Goal: Information Seeking & Learning: Learn about a topic

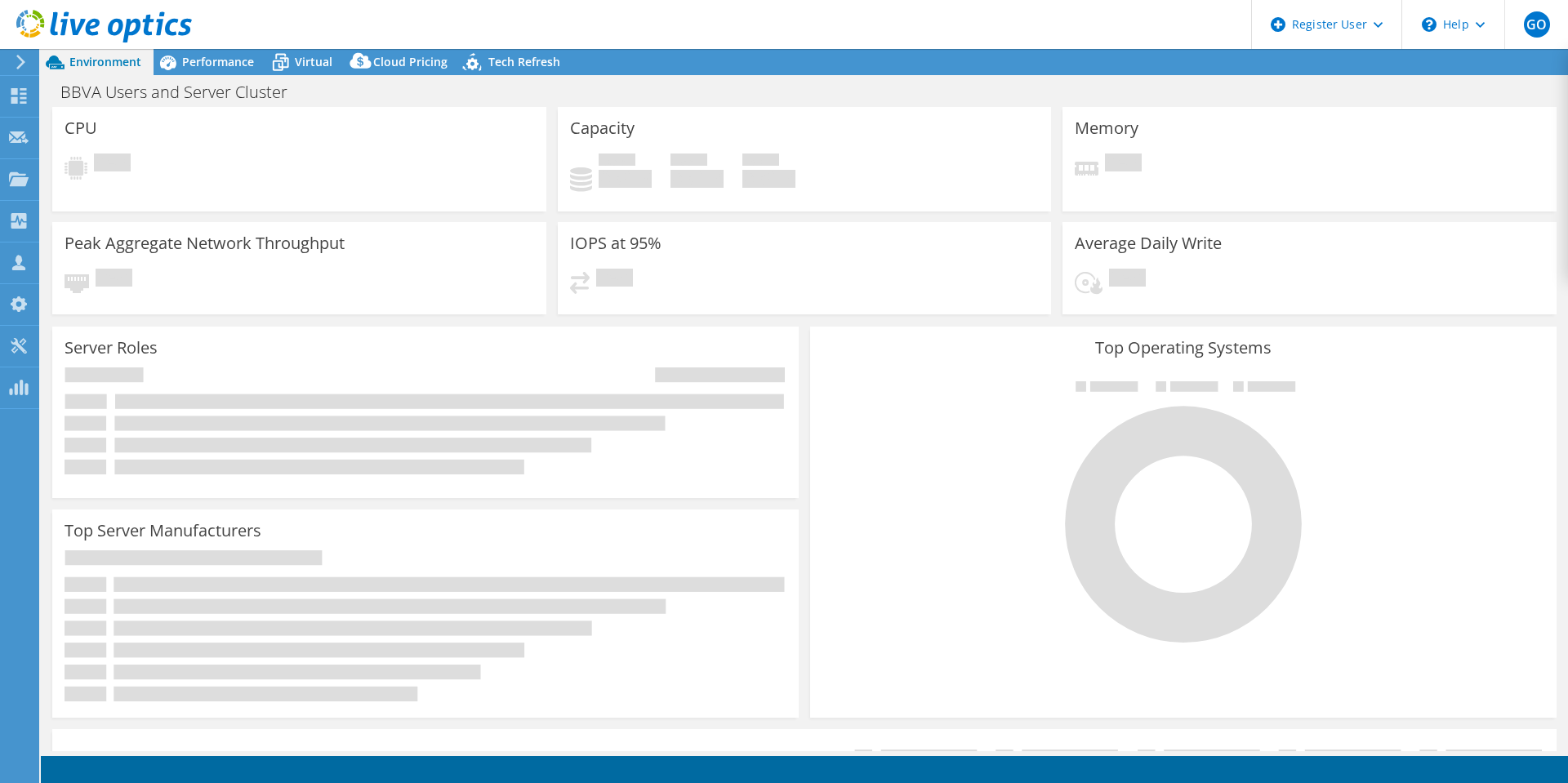
select select "USD"
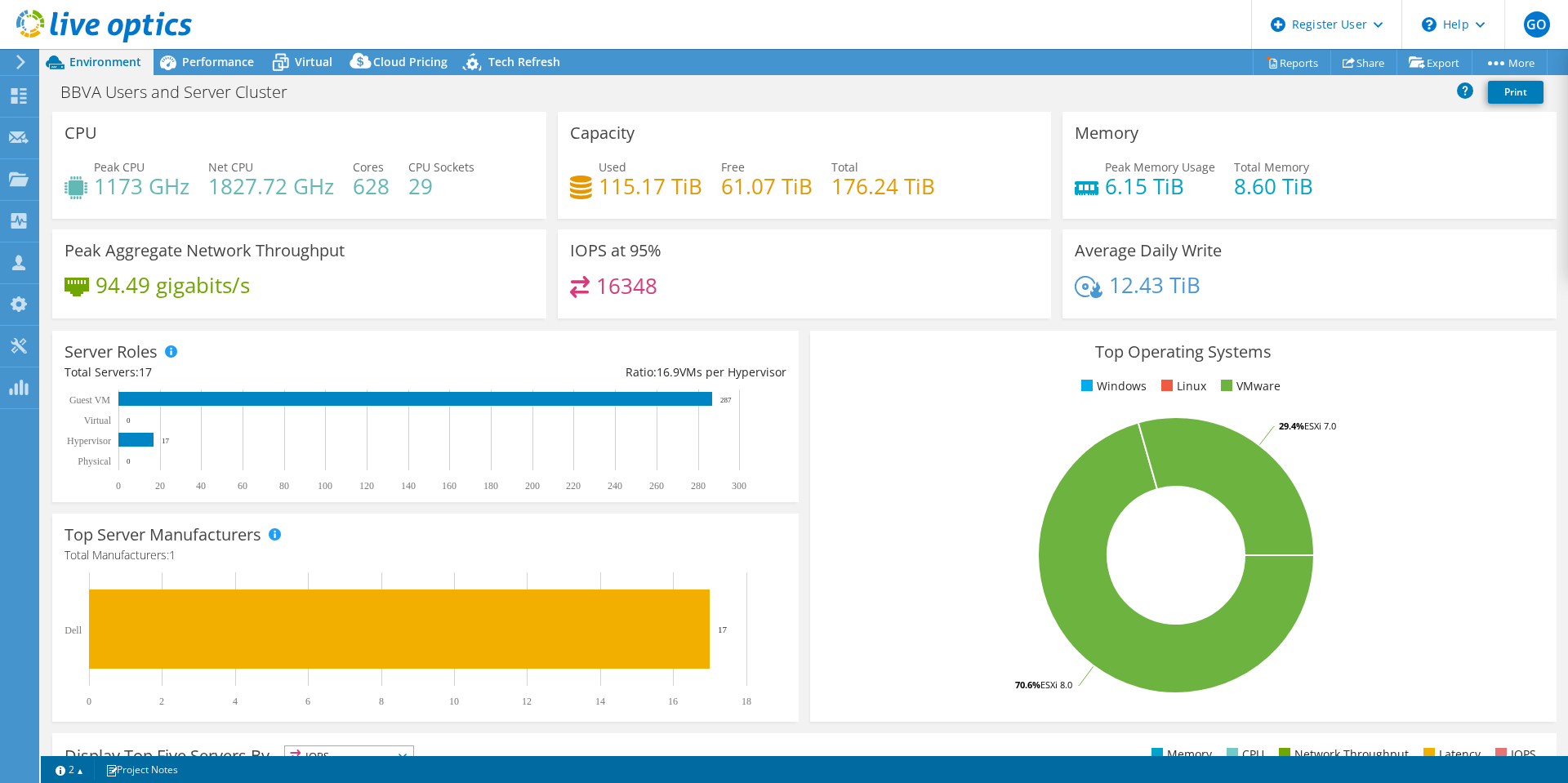
click at [234, 73] on div "Performance" at bounding box center [209, 62] width 113 height 26
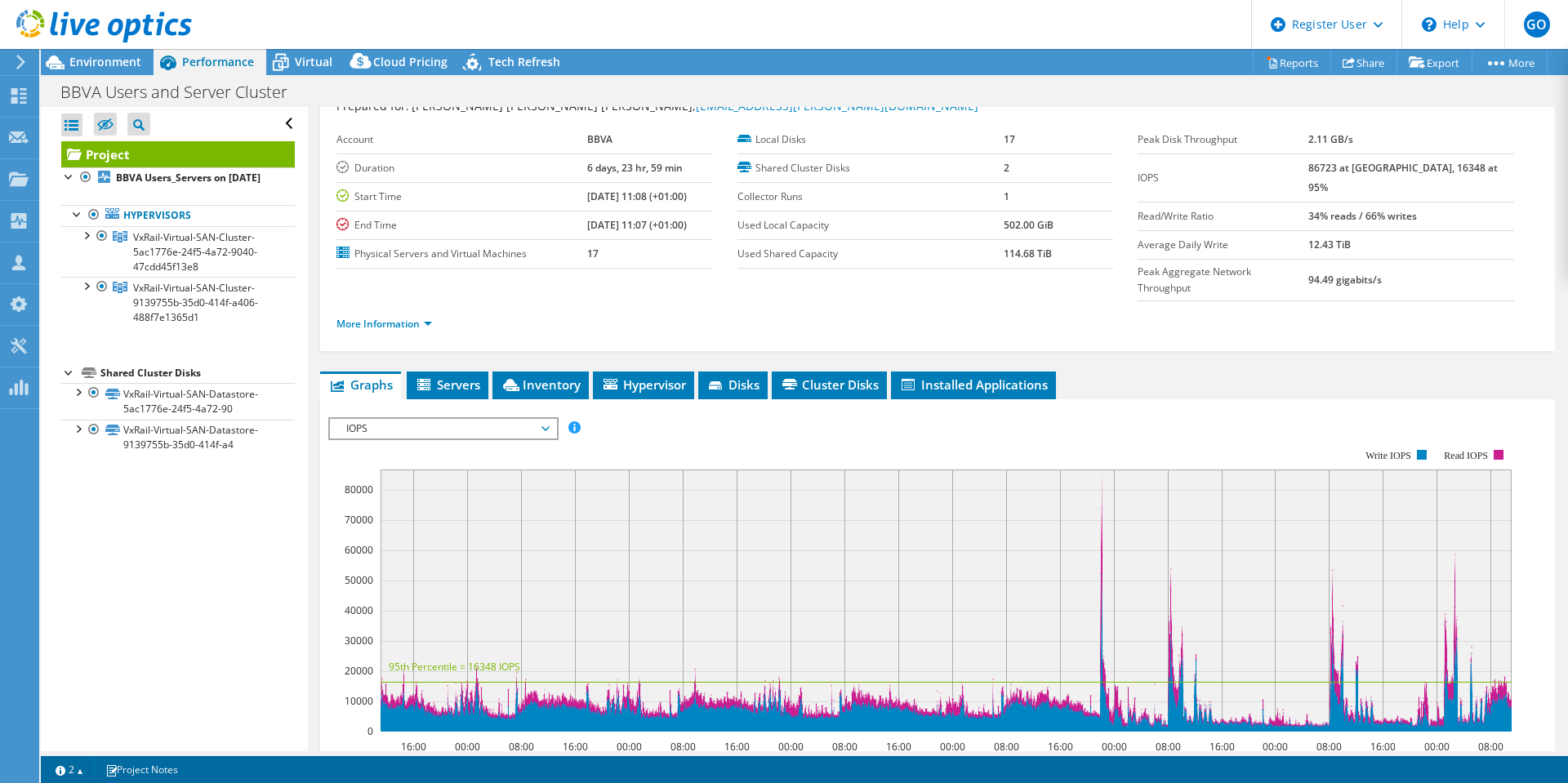
scroll to position [163, 0]
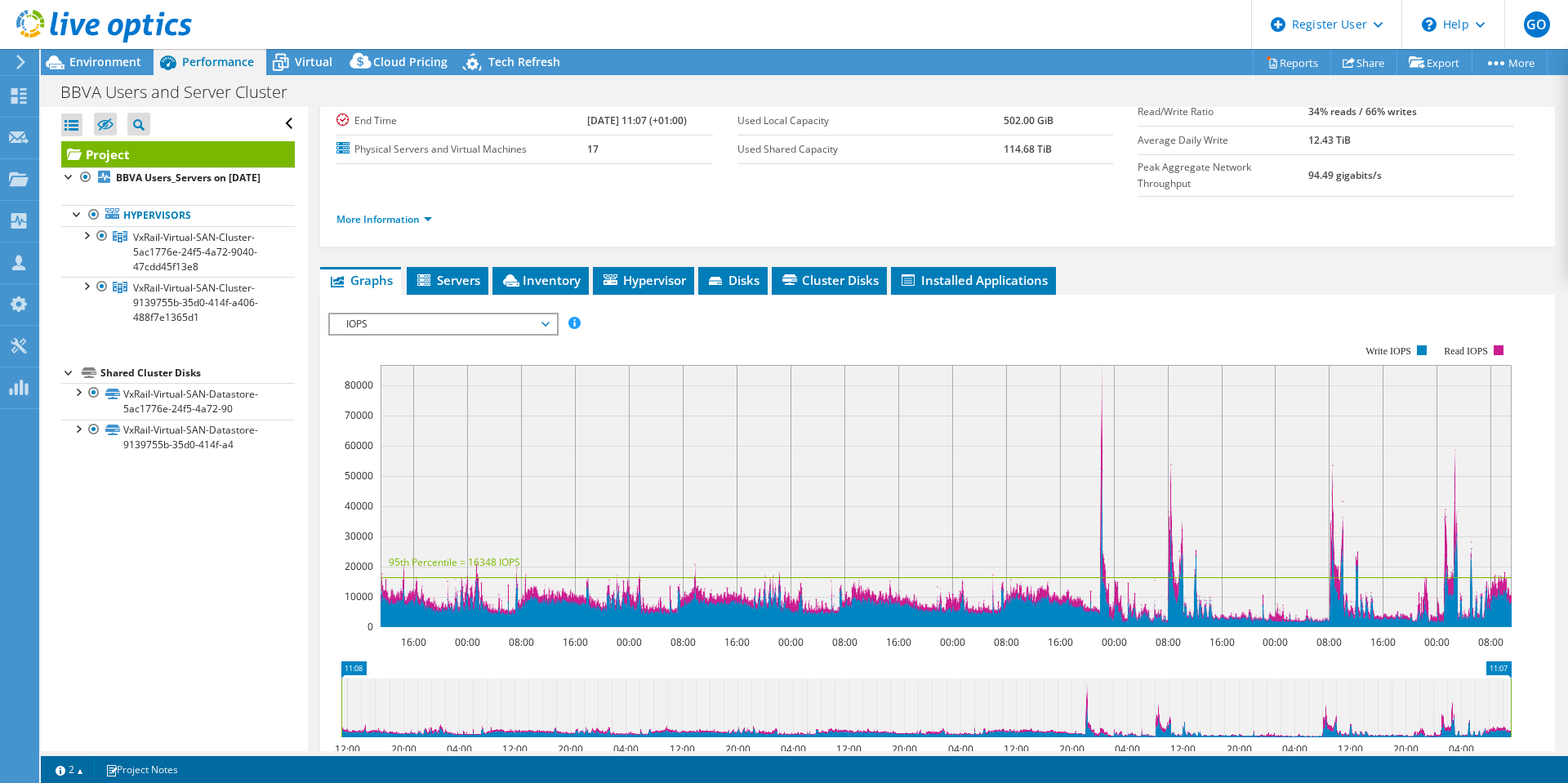
click at [427, 315] on span "IOPS" at bounding box center [442, 324] width 209 height 20
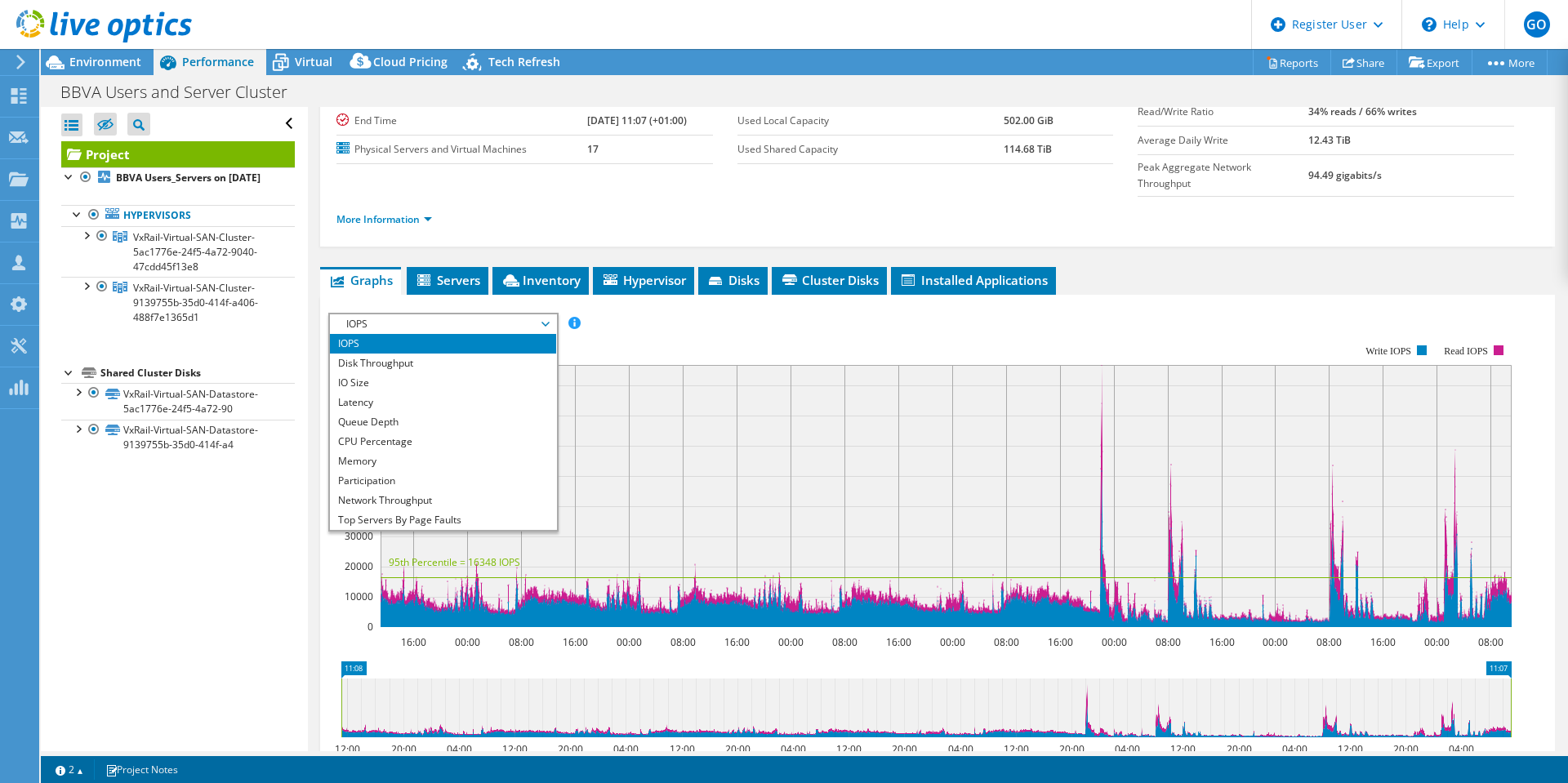
click at [423, 432] on li "CPU Percentage" at bounding box center [442, 442] width 226 height 20
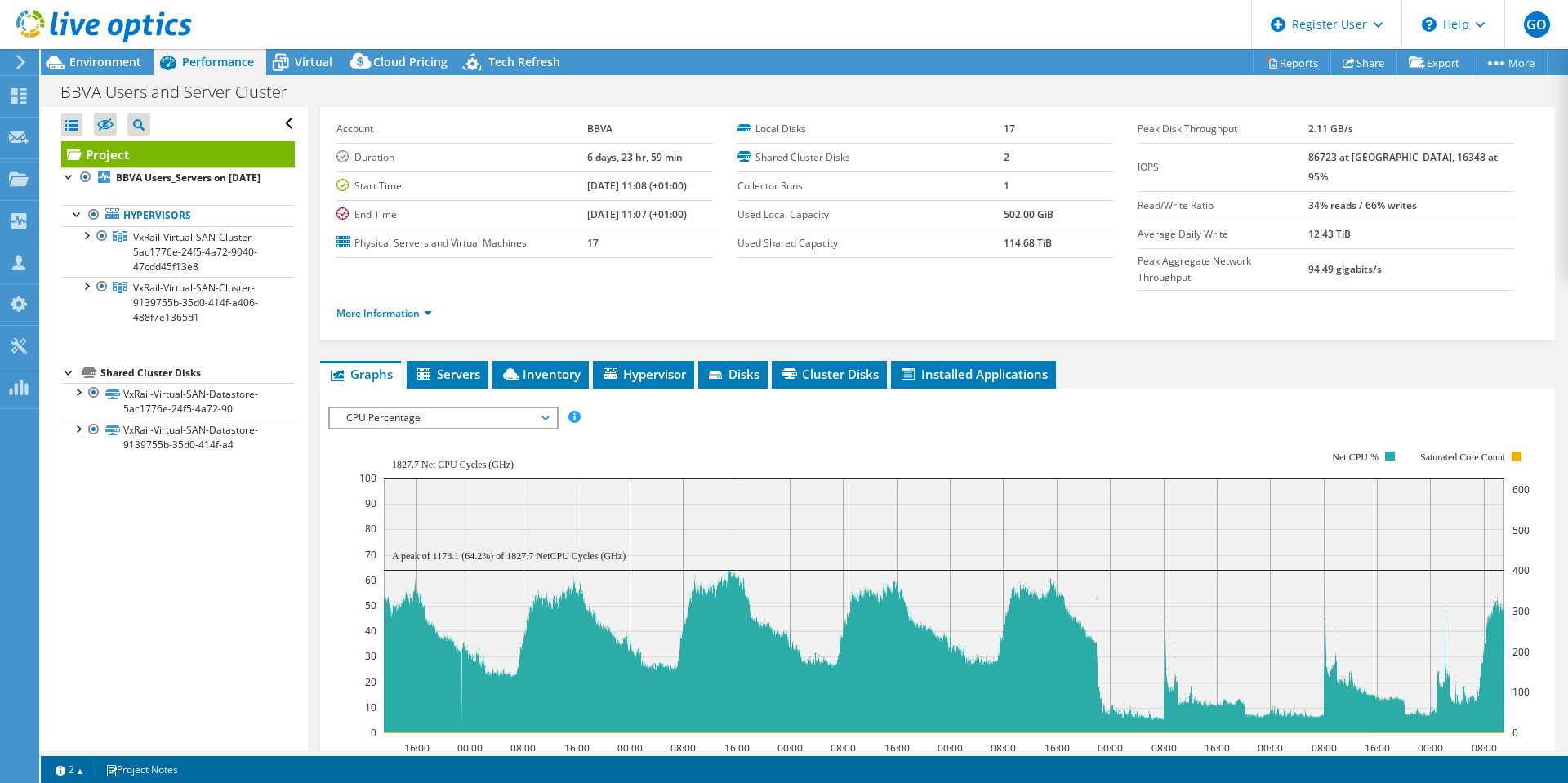
scroll to position [0, 0]
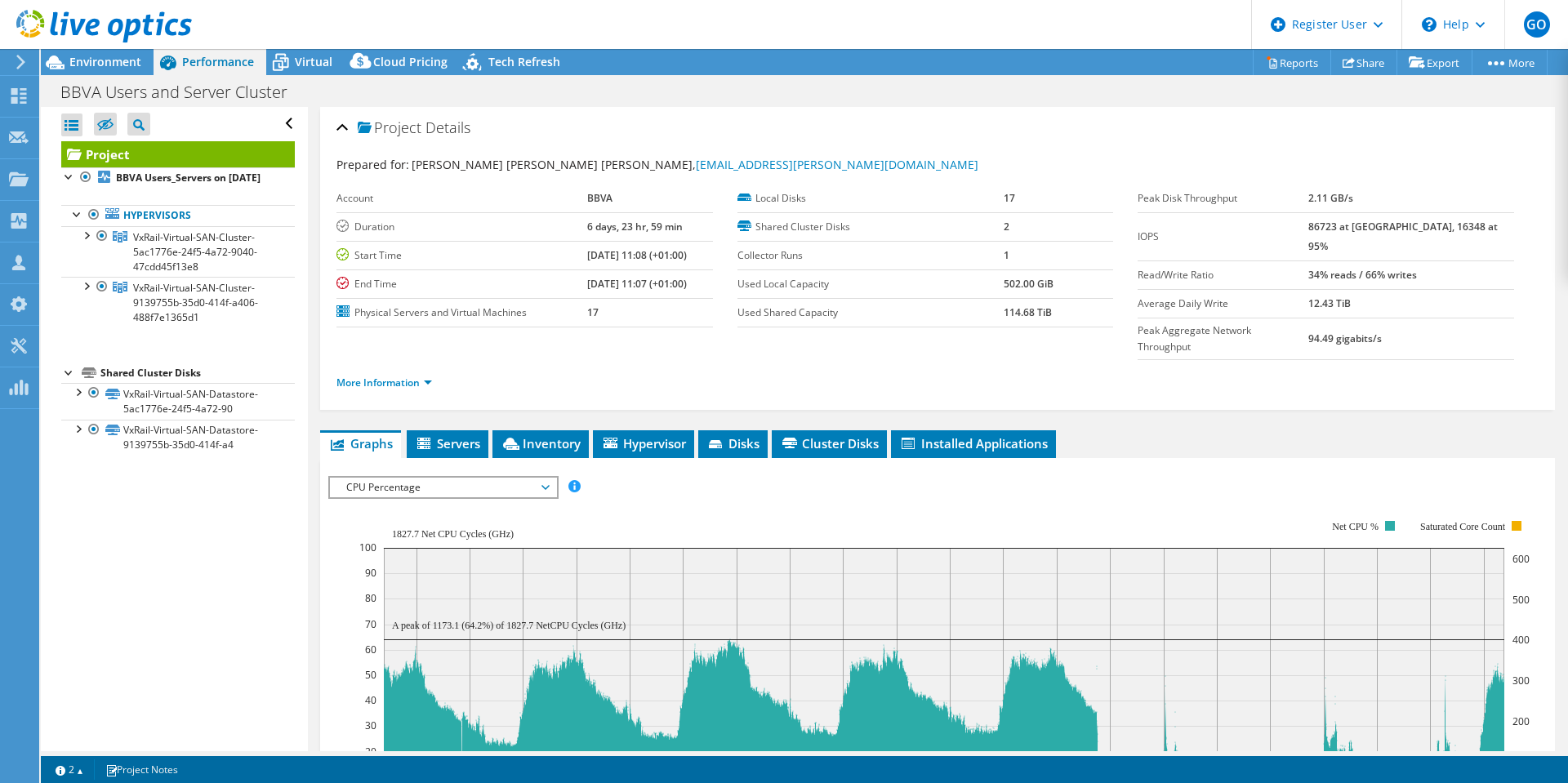
click at [92, 243] on div at bounding box center [86, 234] width 17 height 17
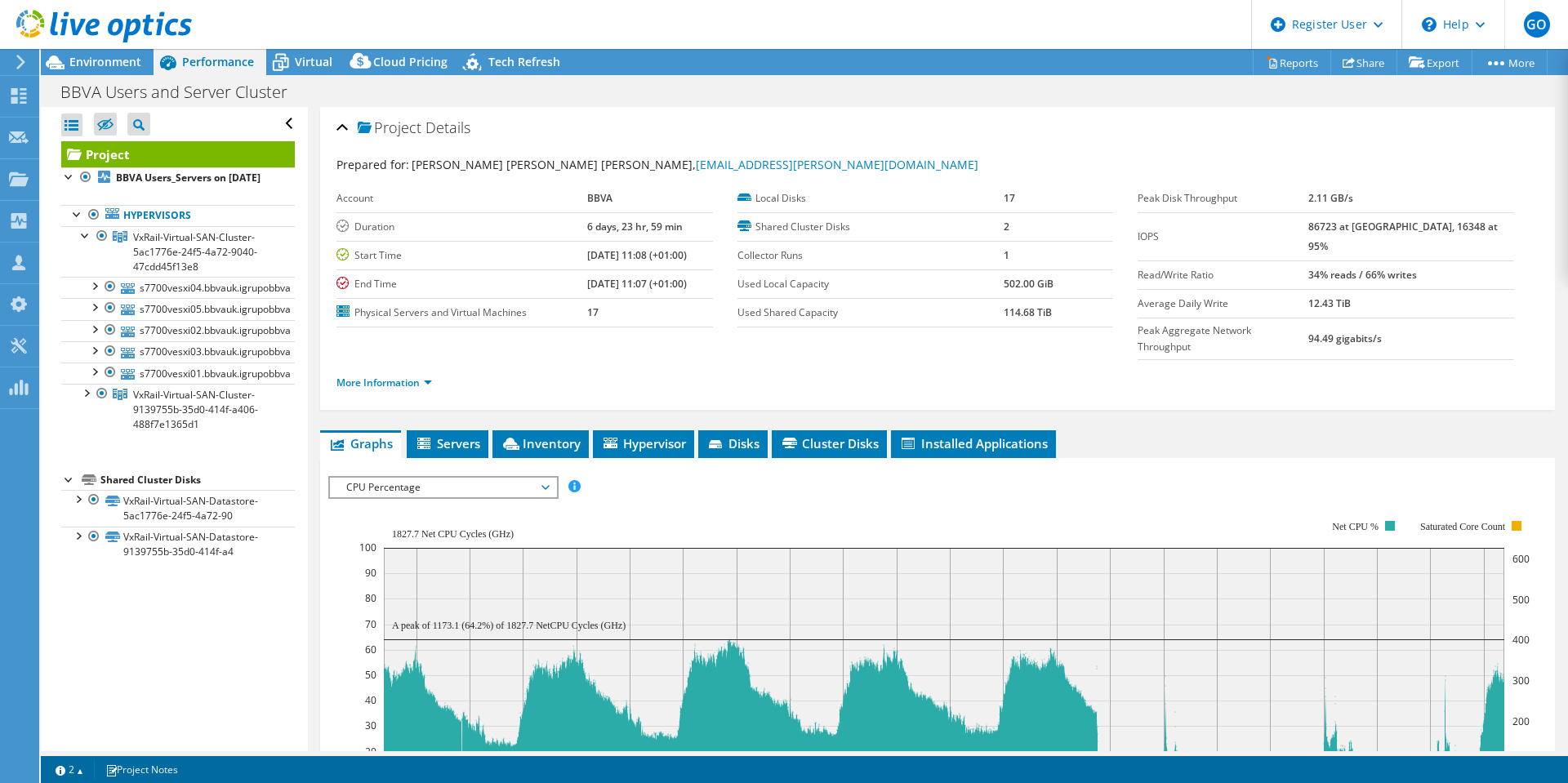
click at [94, 246] on div at bounding box center [102, 236] width 17 height 20
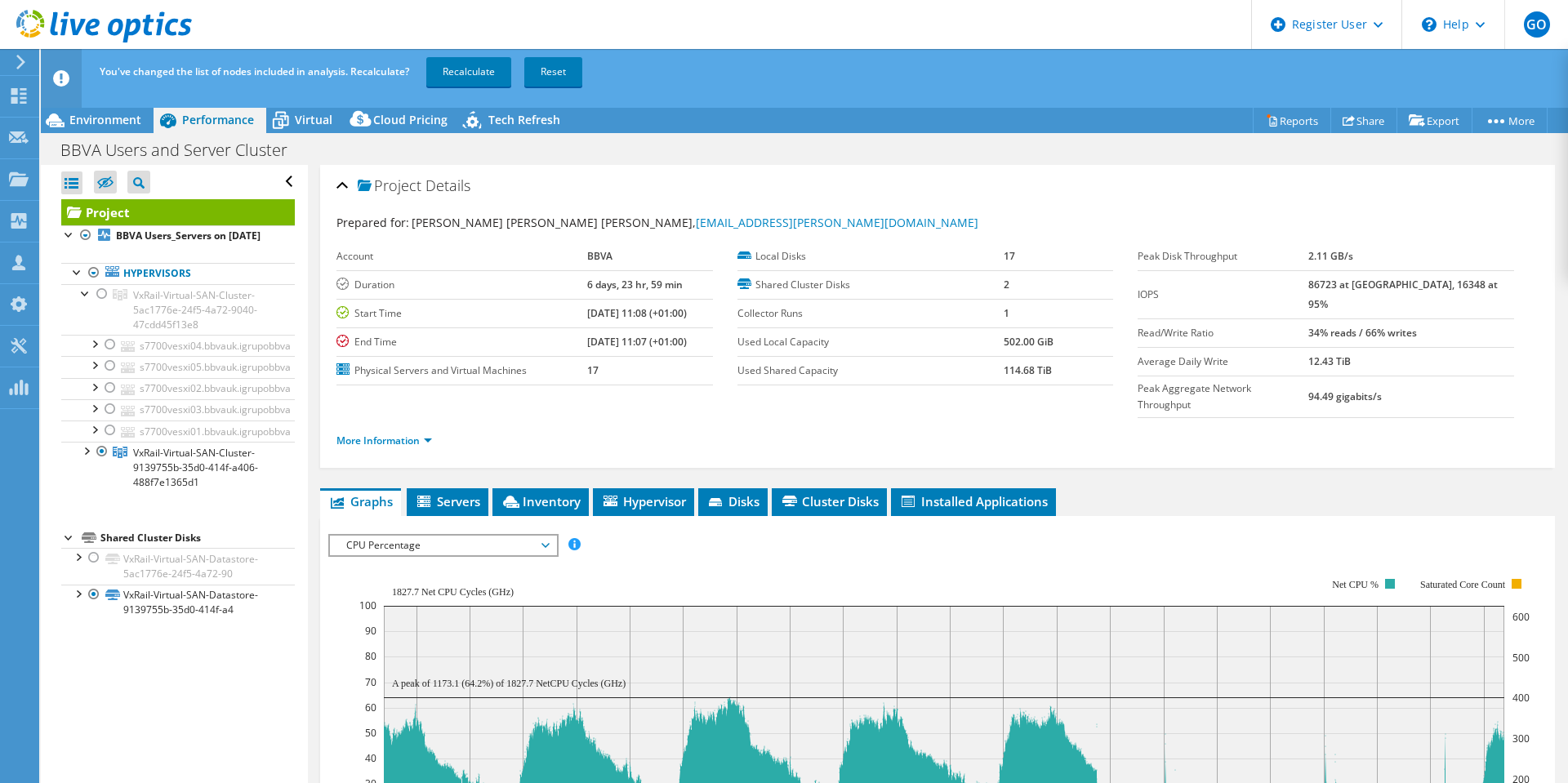
click at [116, 300] on icon at bounding box center [120, 295] width 15 height 12
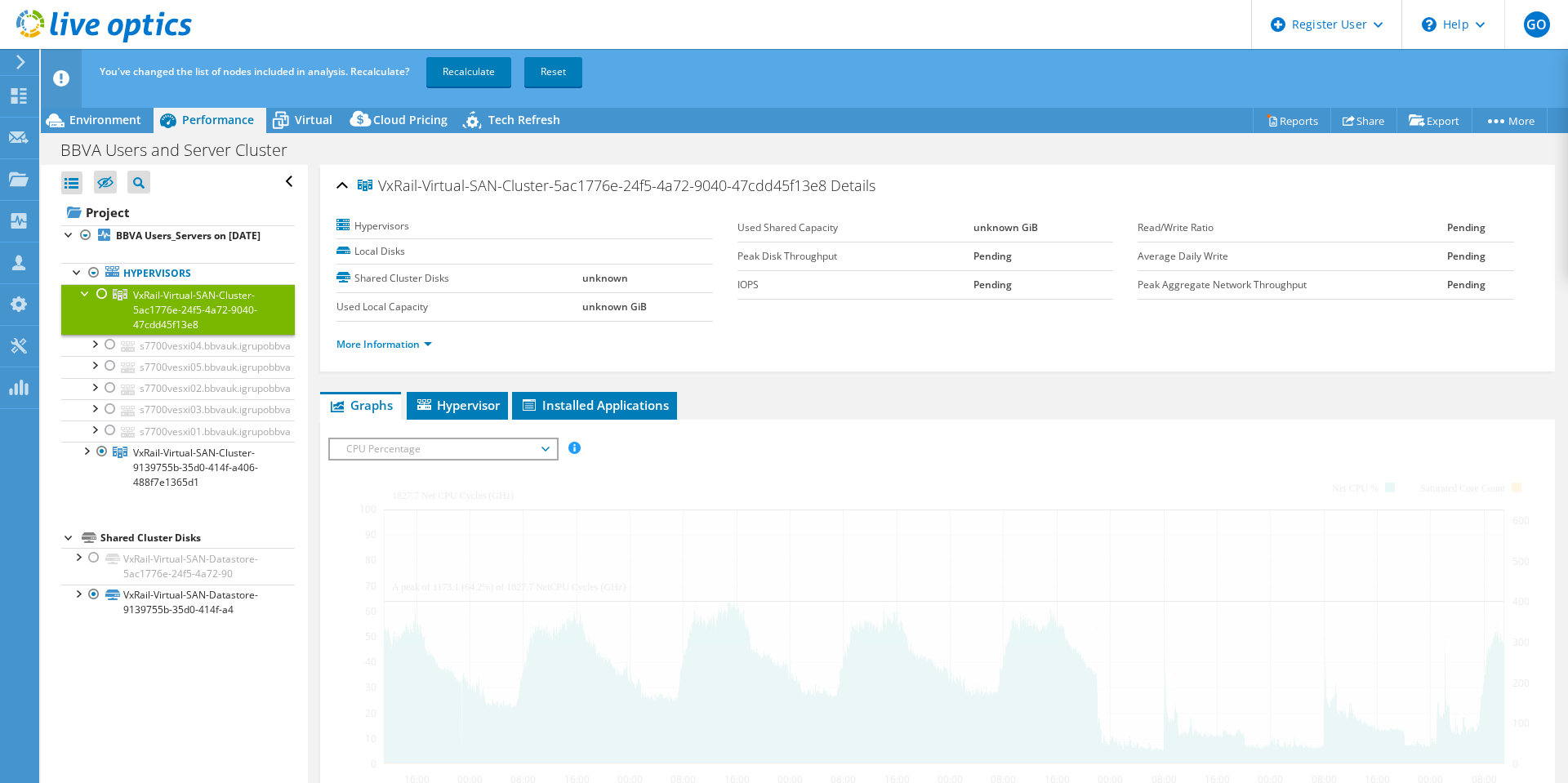
click at [96, 304] on div at bounding box center [102, 294] width 17 height 20
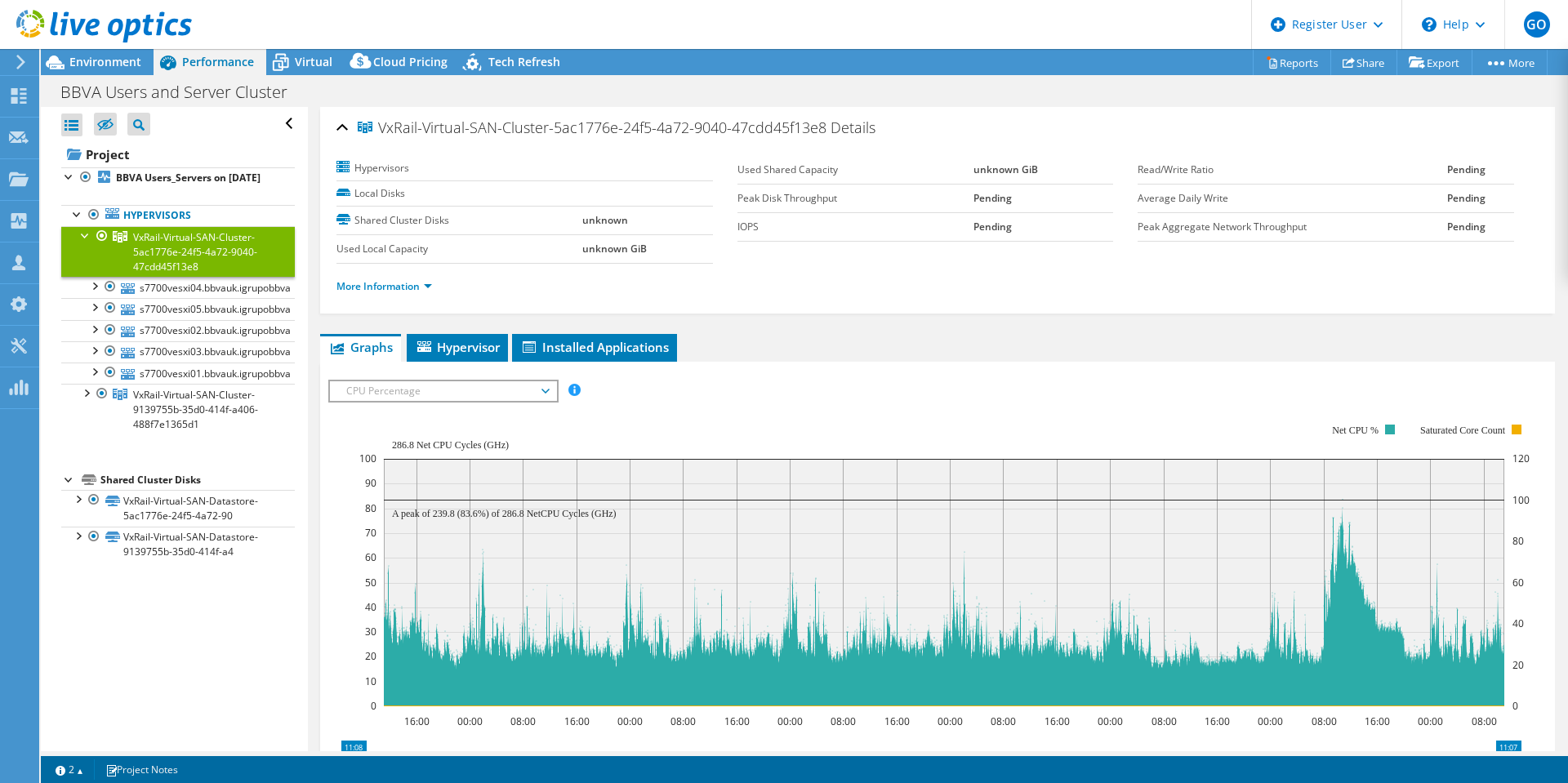
click at [171, 269] on span "VxRail-Virtual-SAN-Cluster-5ac1776e-24f5-4a72-9040-47cdd45f13e8" at bounding box center [195, 252] width 124 height 43
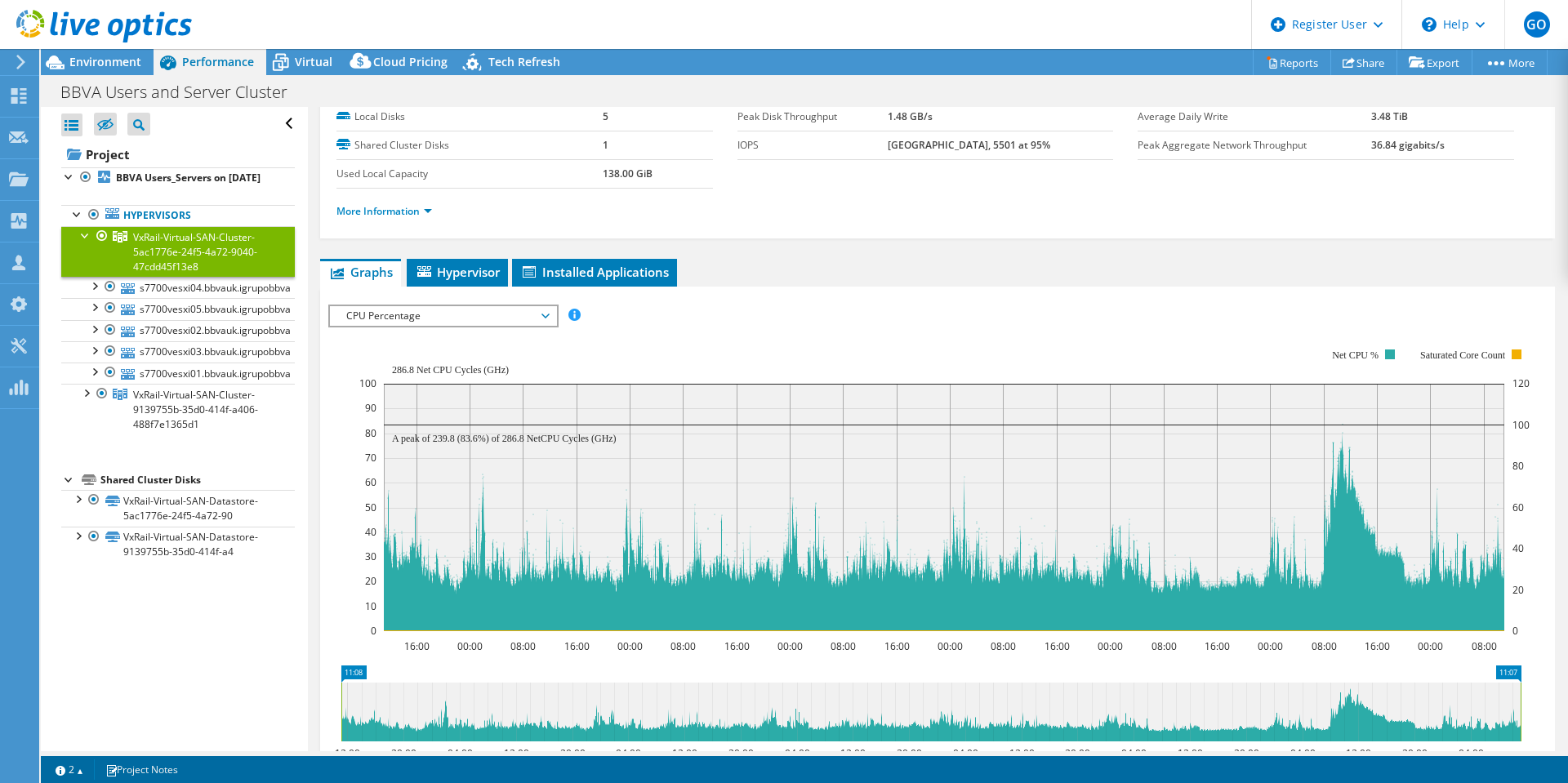
scroll to position [163, 0]
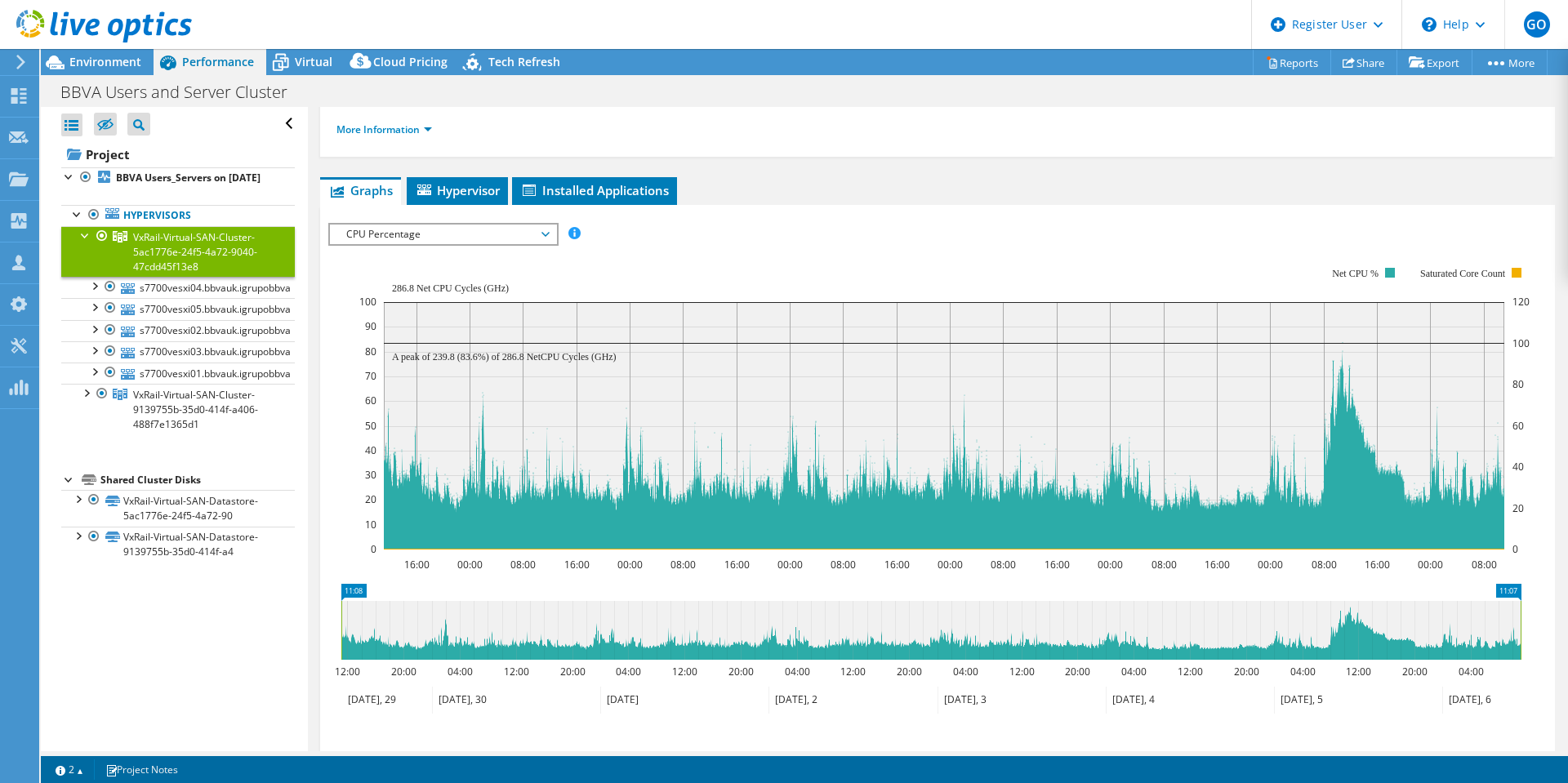
click at [198, 427] on span "VxRail-Virtual-SAN-Cluster-9139755b-35d0-414f-a406-488f7e1365d1" at bounding box center [195, 409] width 125 height 43
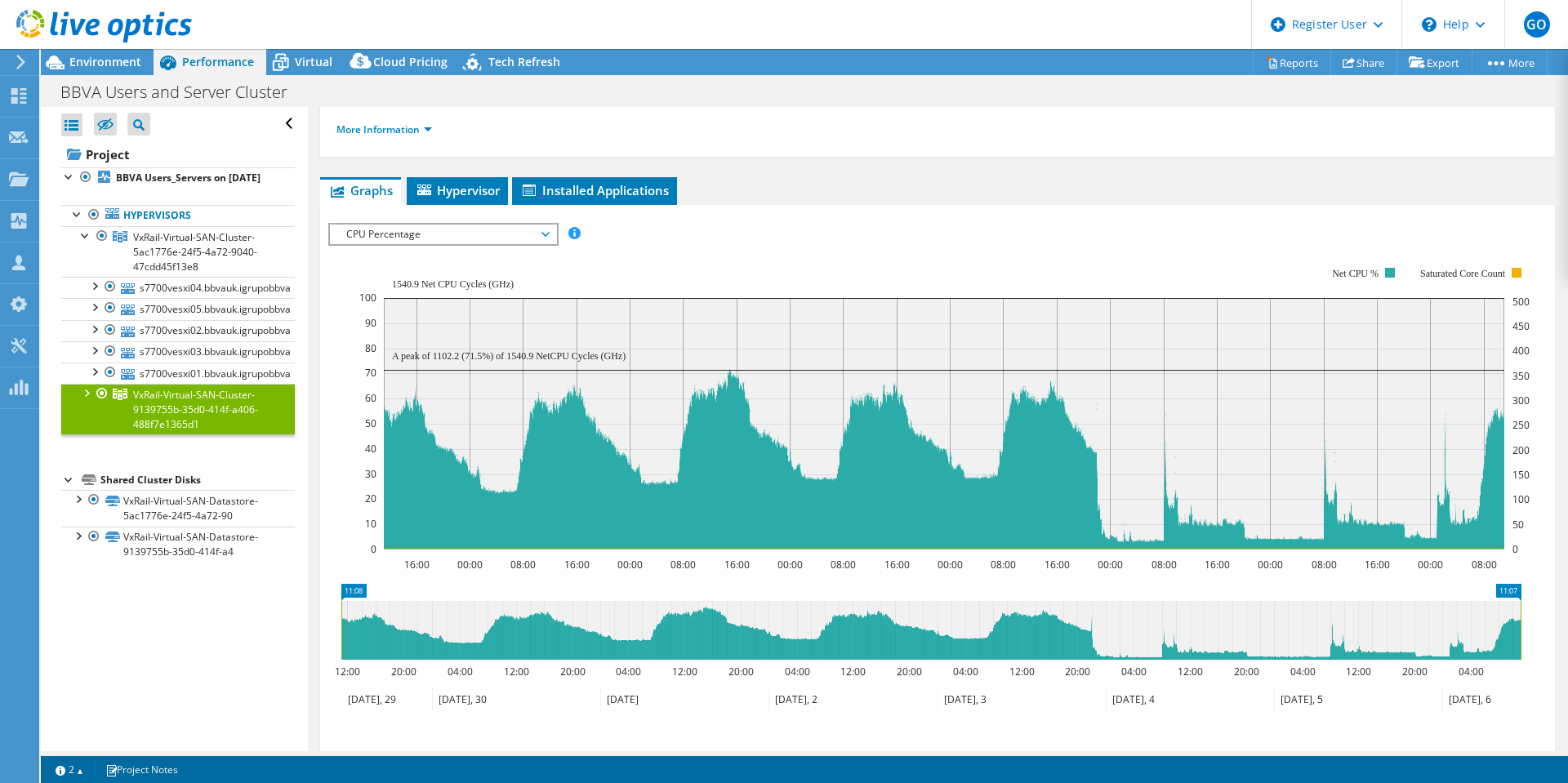
click at [81, 400] on div at bounding box center [86, 392] width 17 height 17
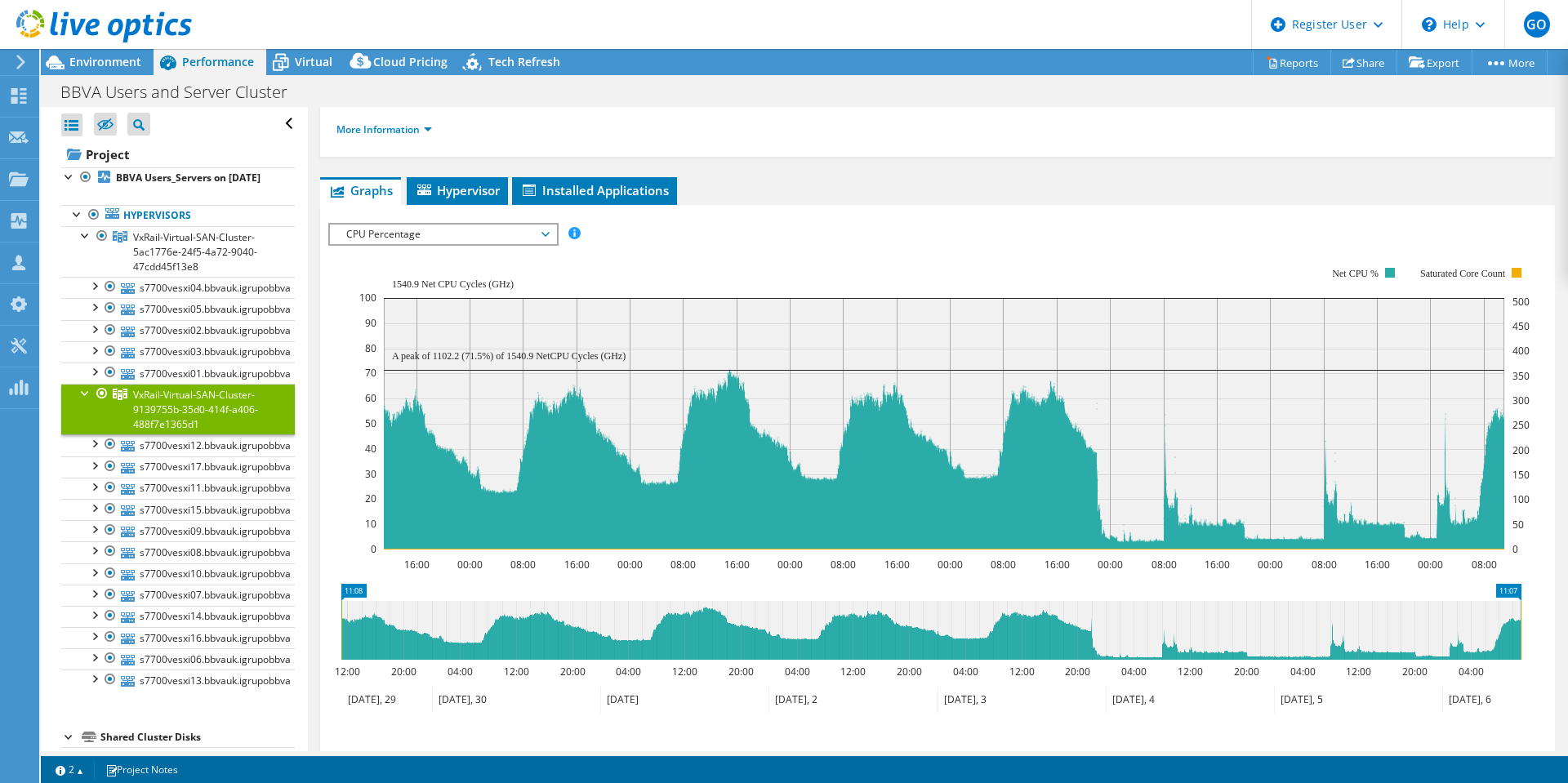
scroll to position [0, 0]
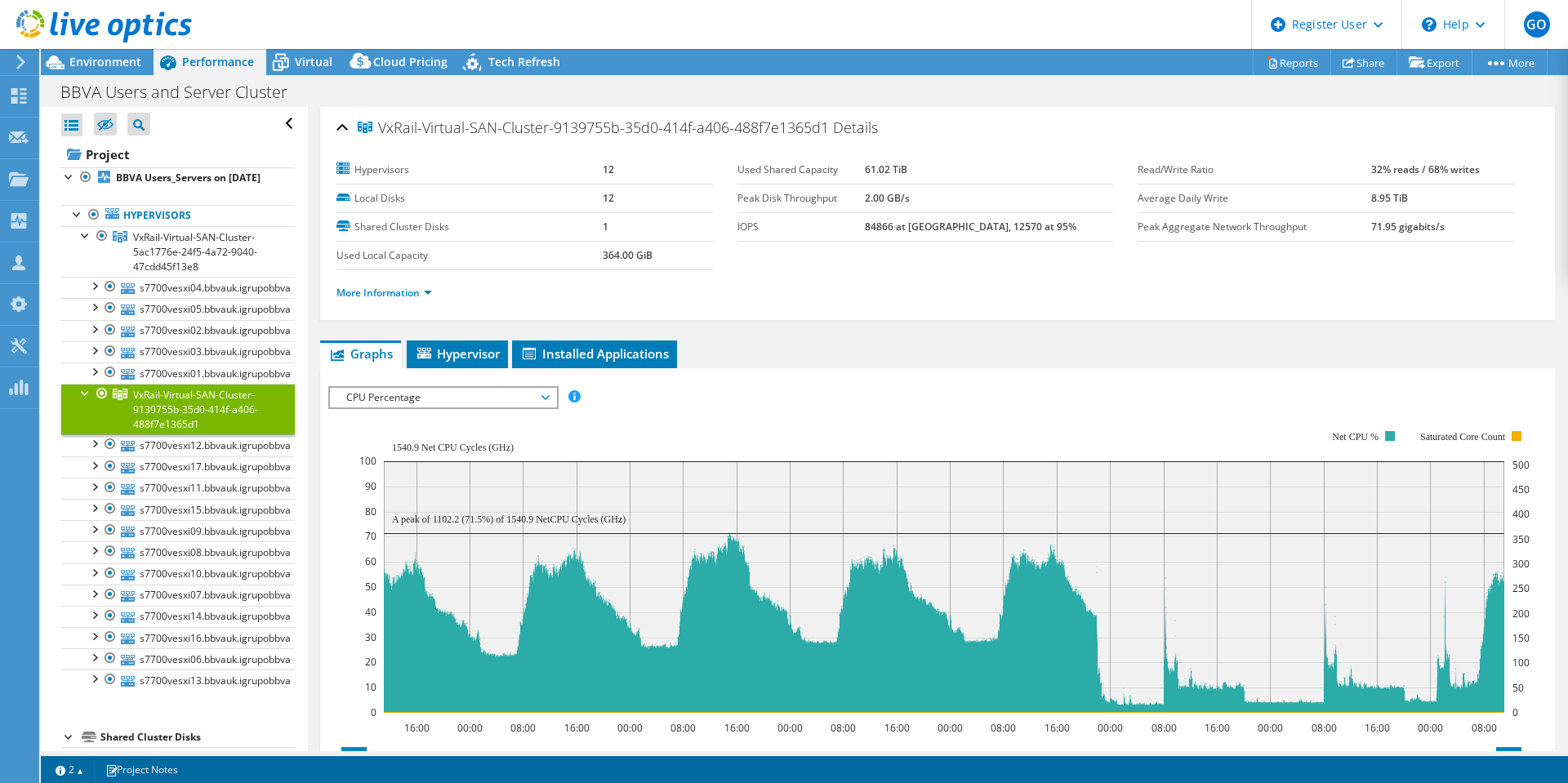
click at [305, 70] on div "Virtual" at bounding box center [305, 62] width 79 height 26
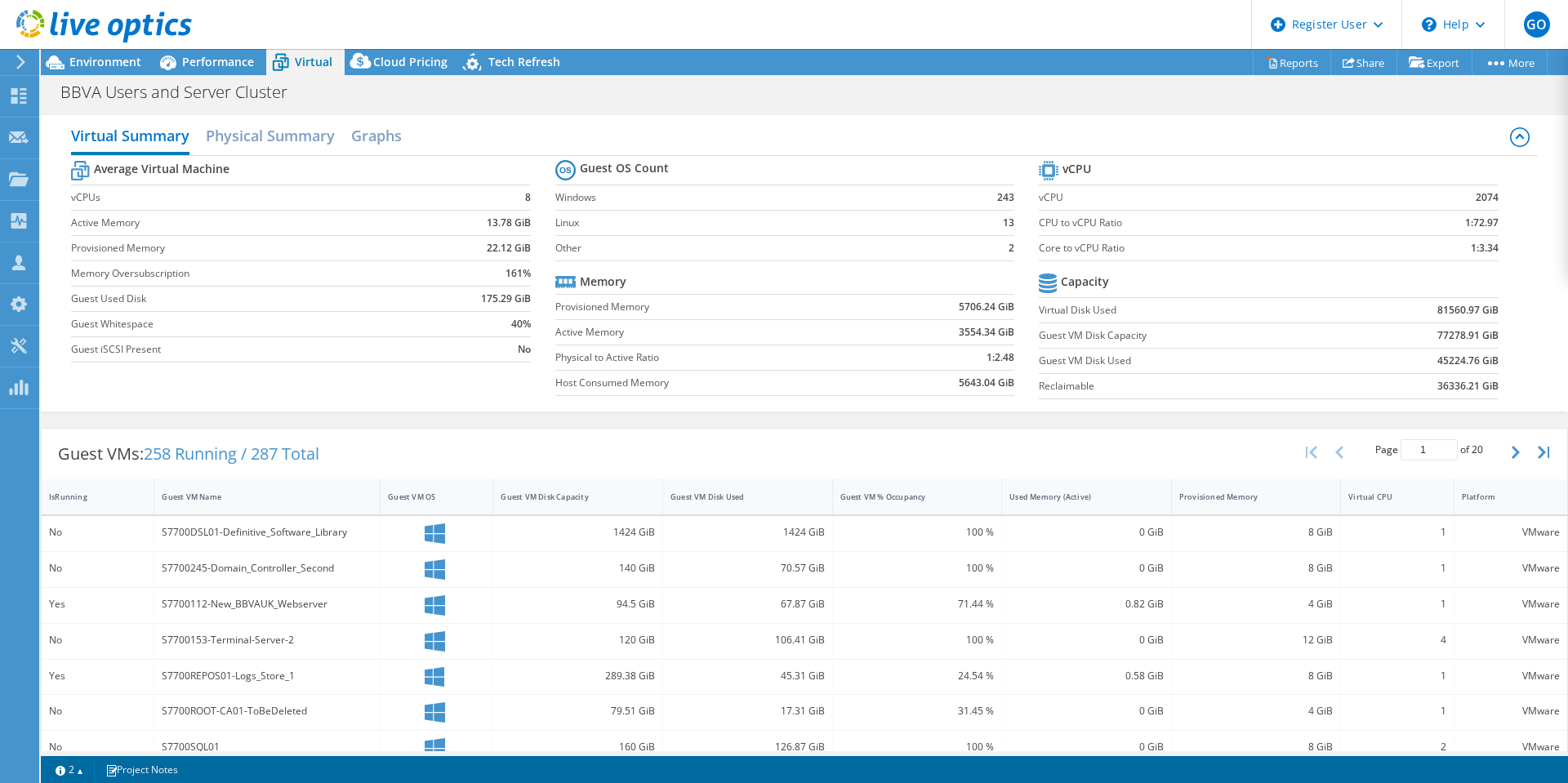
click at [759, 497] on div "Guest VM Disk Used" at bounding box center [738, 497] width 135 height 11
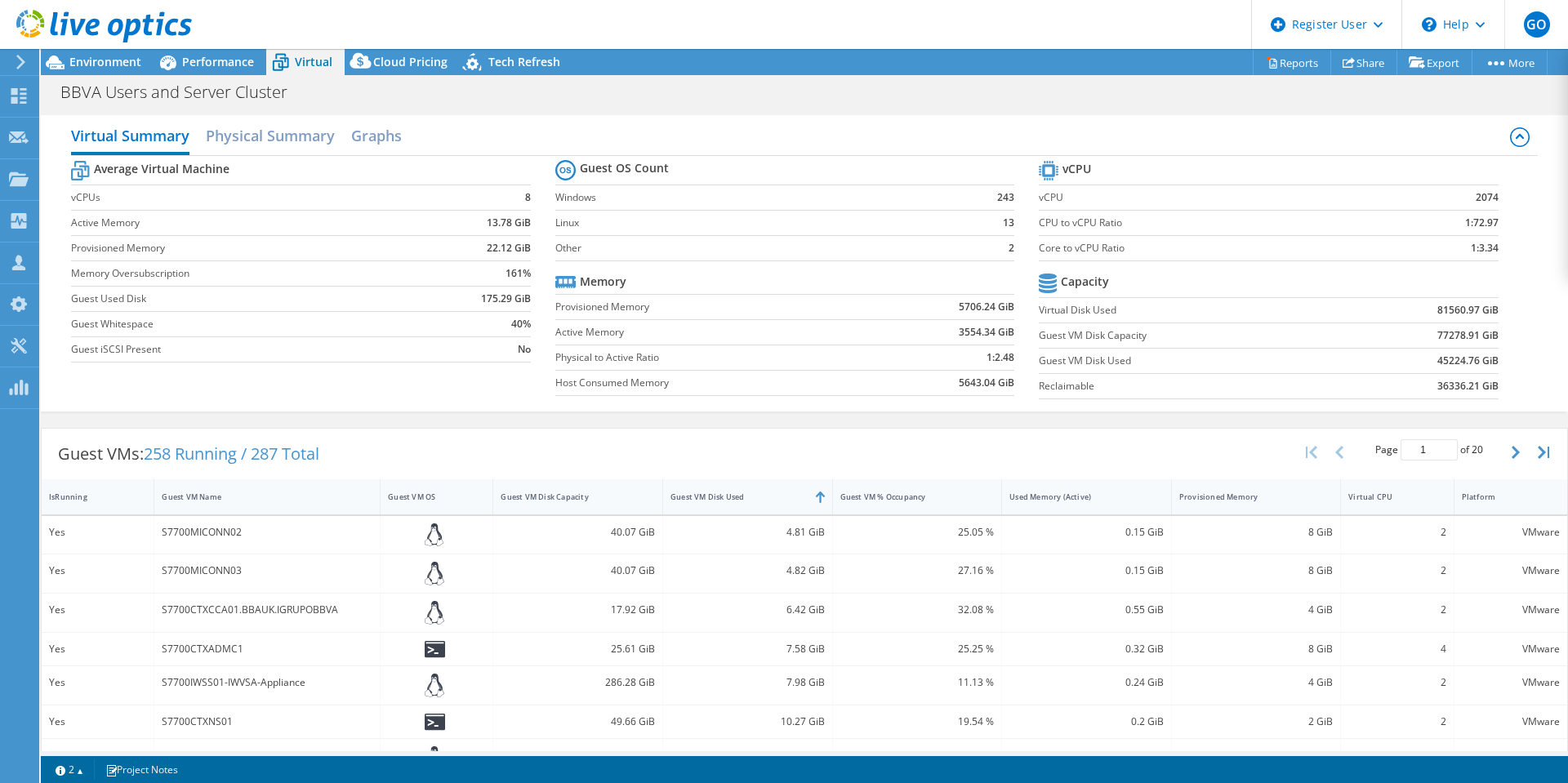
click at [759, 497] on div "Guest VM Disk Used" at bounding box center [738, 497] width 135 height 11
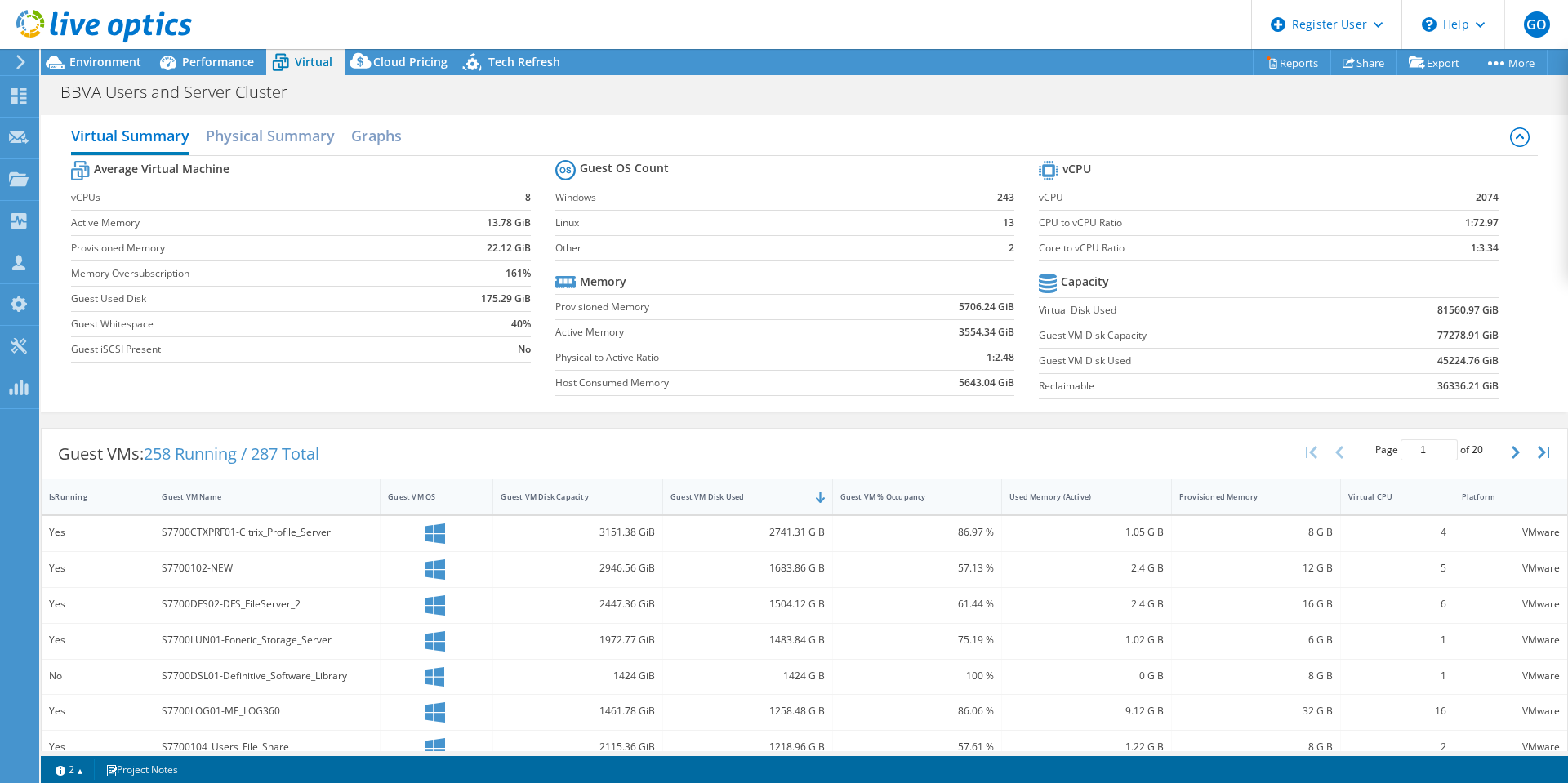
click at [208, 55] on span "Performance" at bounding box center [218, 61] width 72 height 16
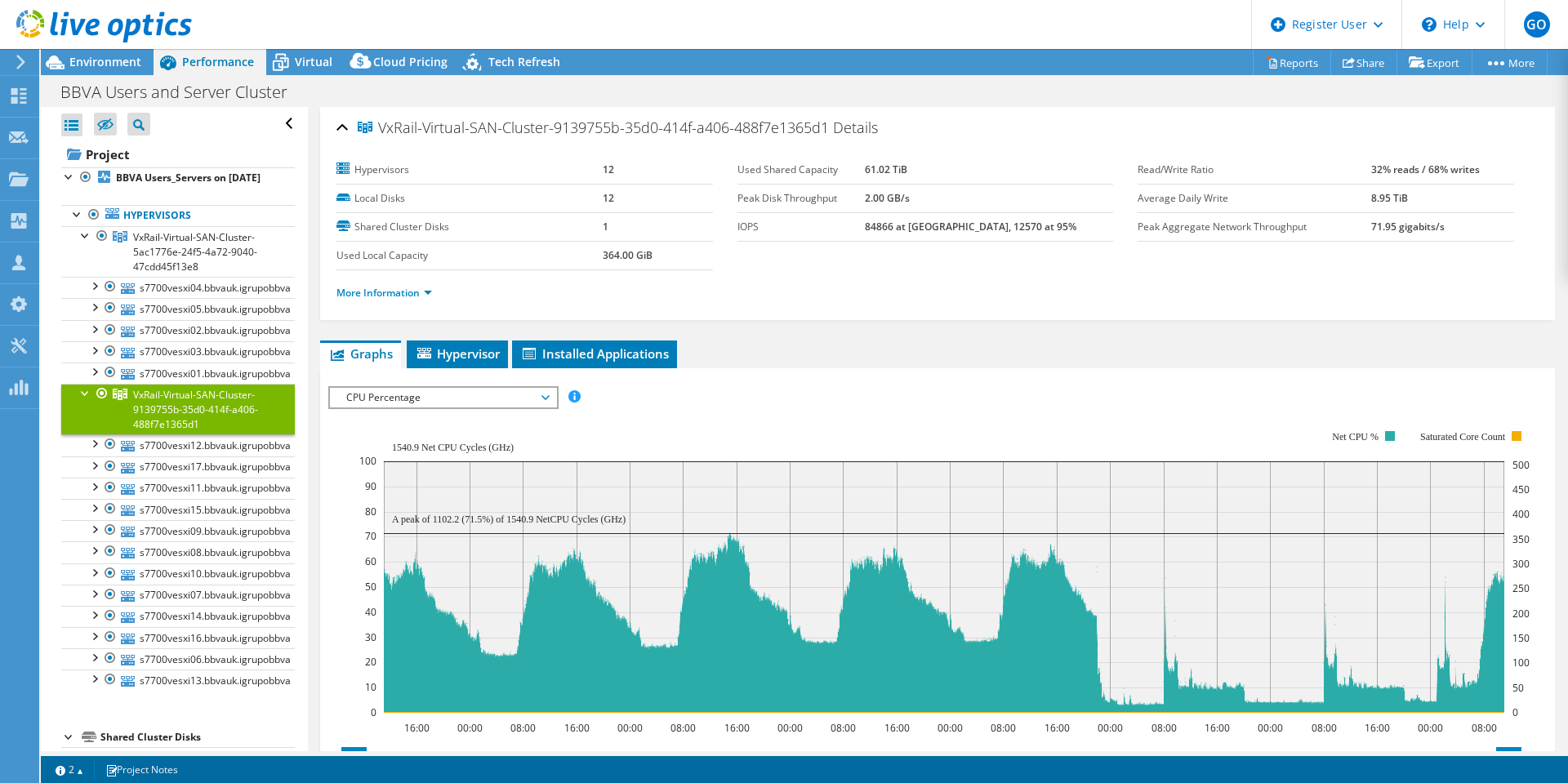
click at [551, 400] on span "CPU Percentage" at bounding box center [442, 397] width 226 height 20
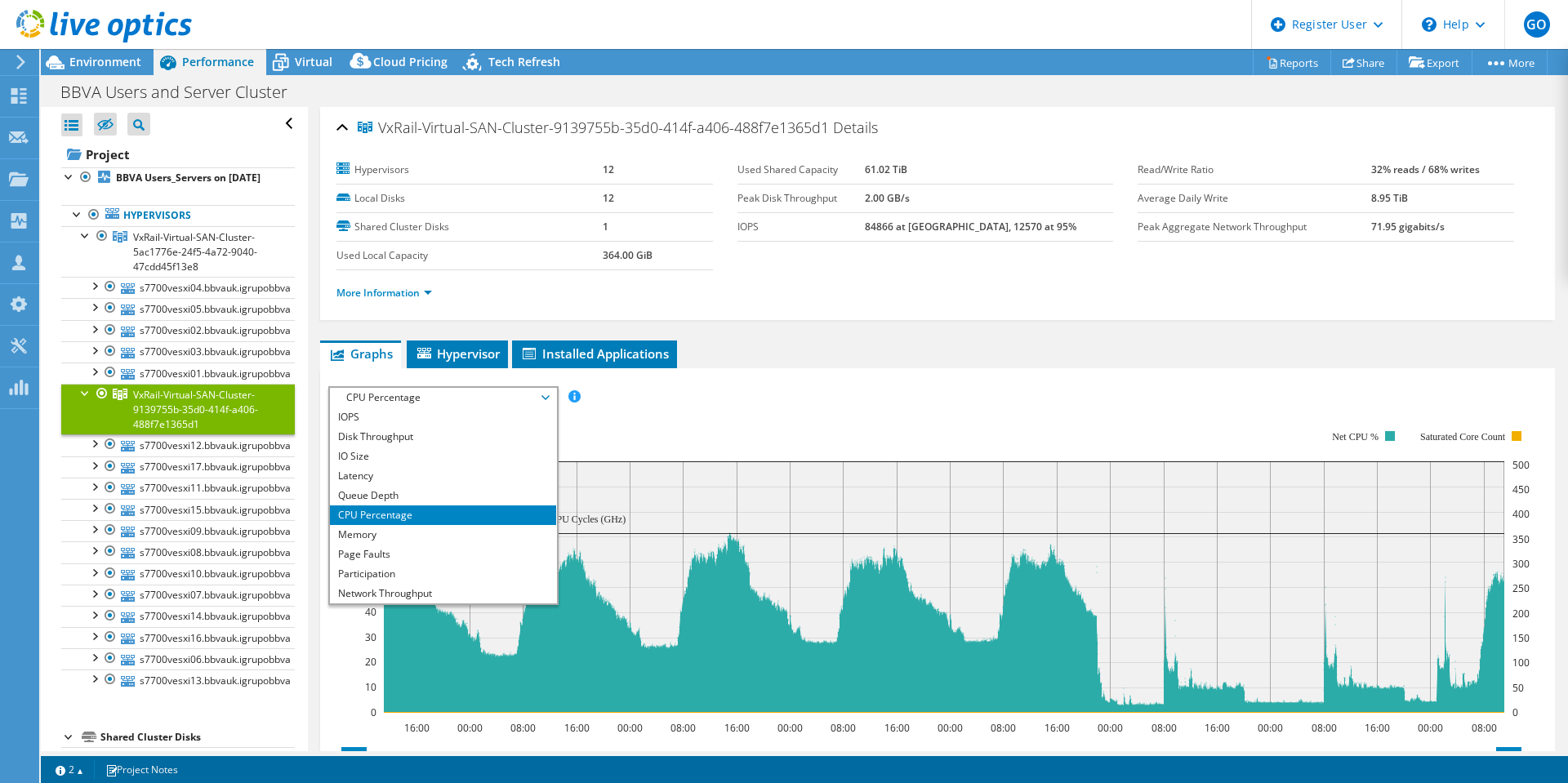
click at [1140, 377] on div "IOPS Disk Throughput IO Size Latency Queue Depth CPU Percentage Memory Page Fau…" at bounding box center [936, 662] width 1218 height 588
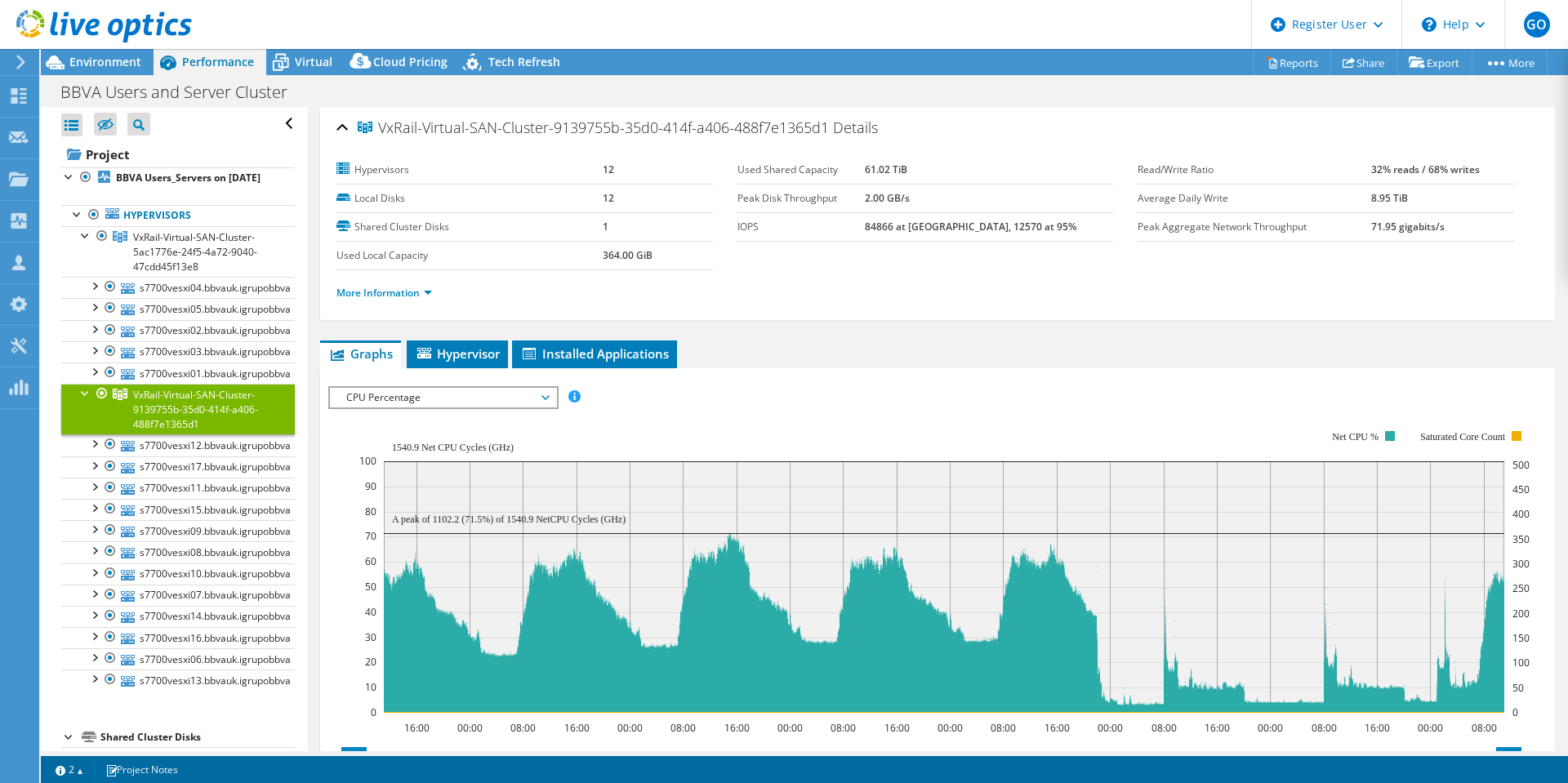
click at [115, 59] on span "Environment" at bounding box center [105, 61] width 72 height 16
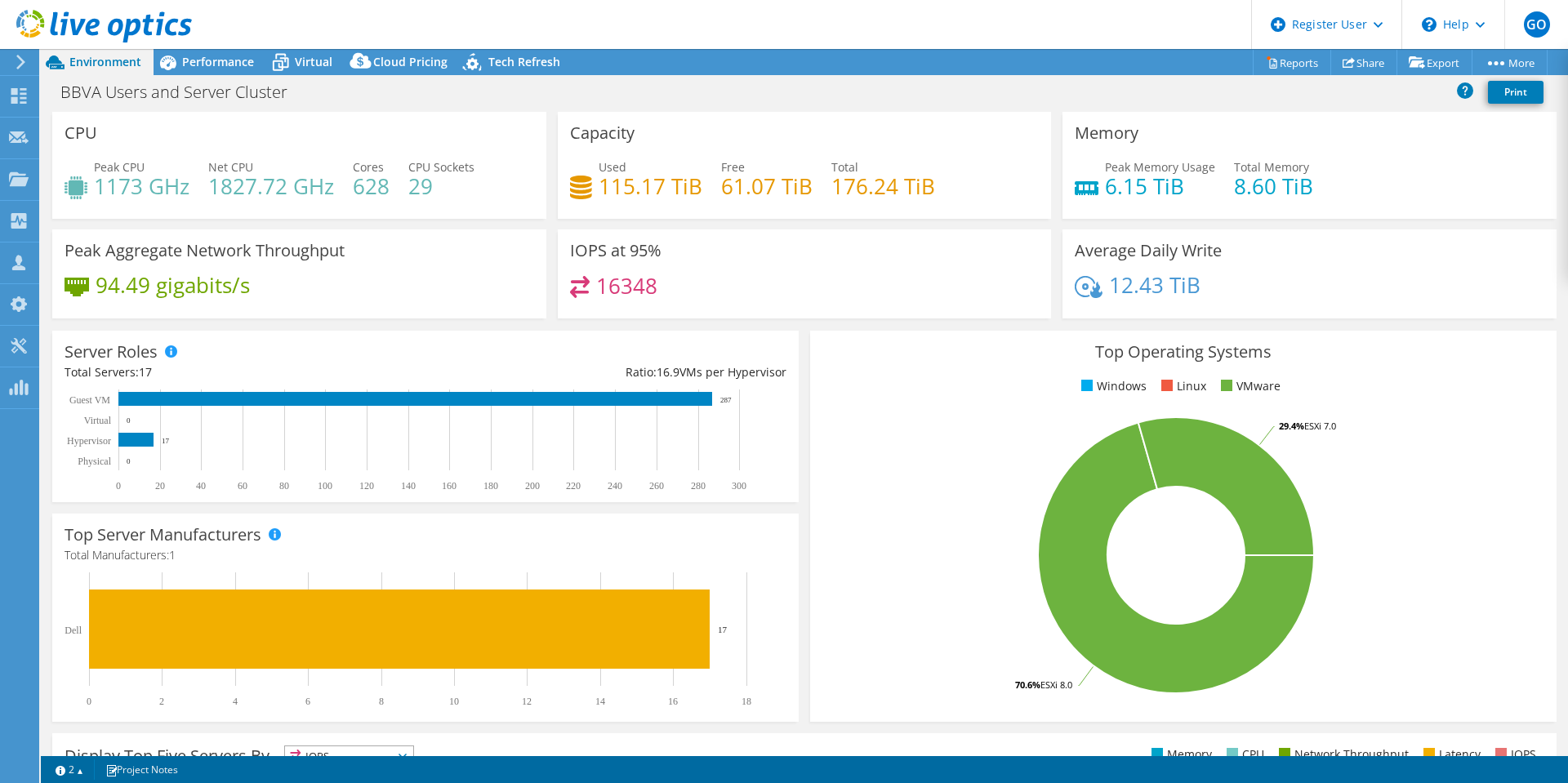
click at [192, 58] on span "Performance" at bounding box center [218, 61] width 72 height 16
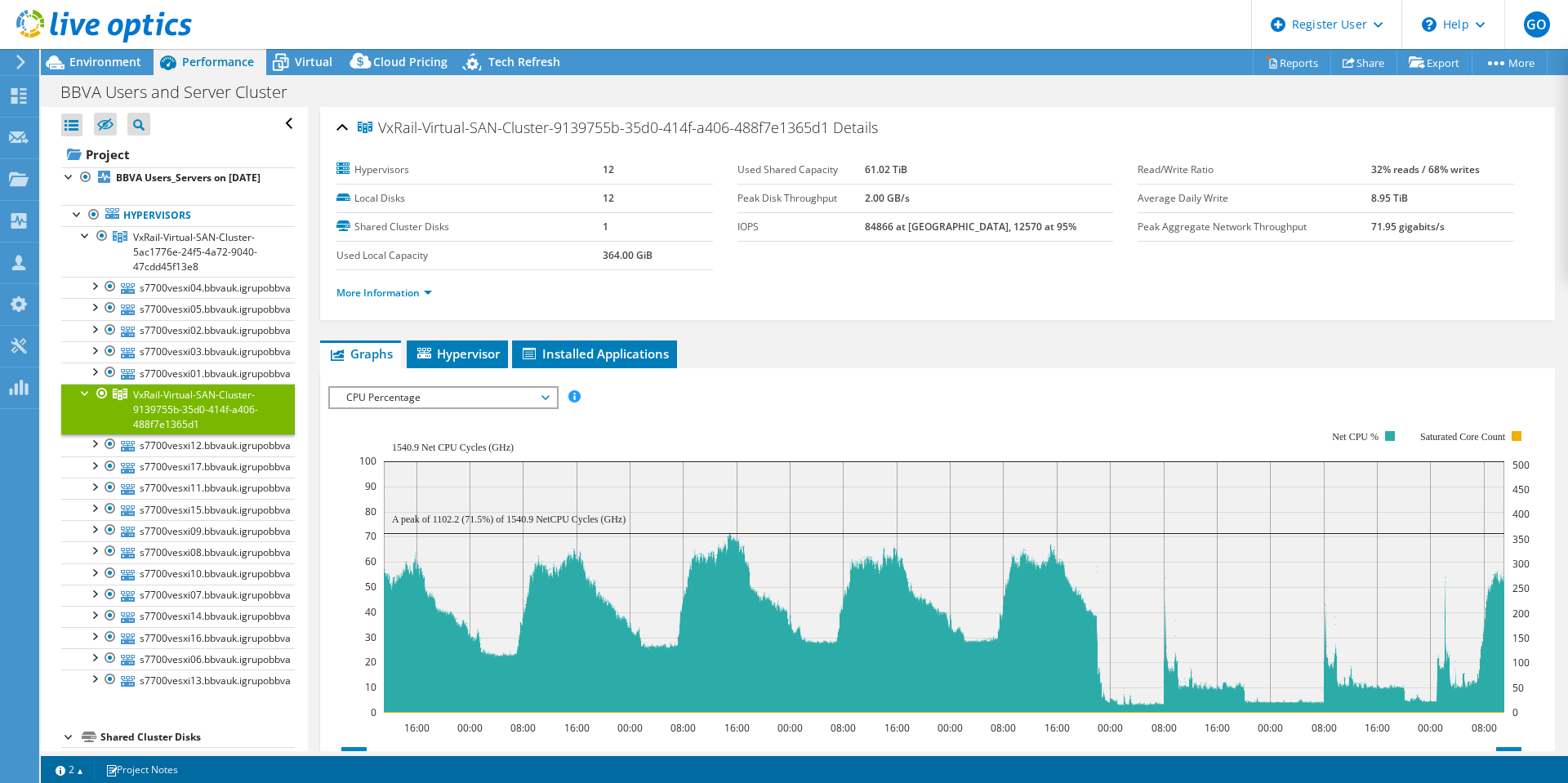
click at [299, 64] on span "Virtual" at bounding box center [313, 61] width 37 height 16
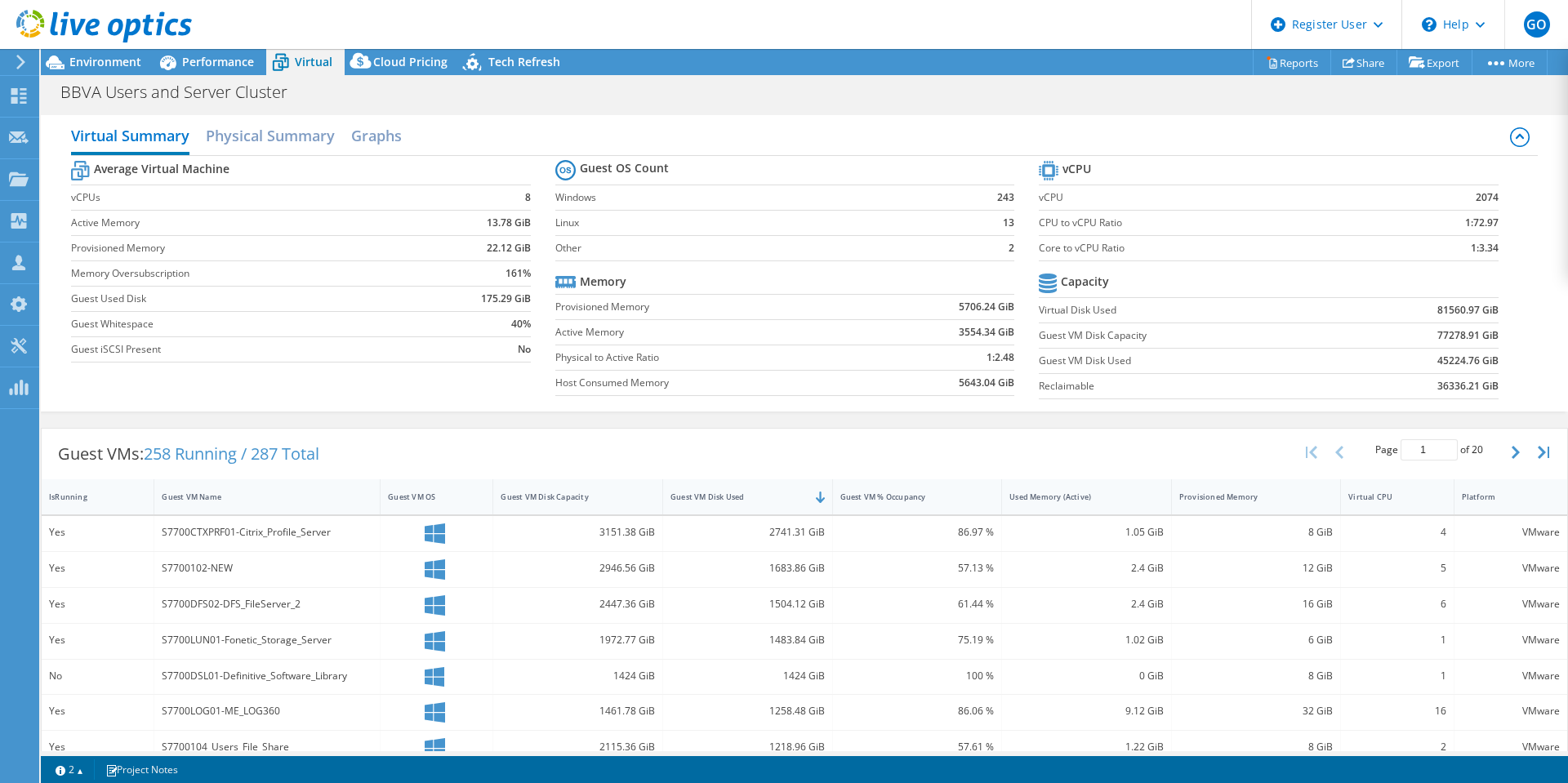
click at [197, 68] on span "Performance" at bounding box center [218, 61] width 72 height 16
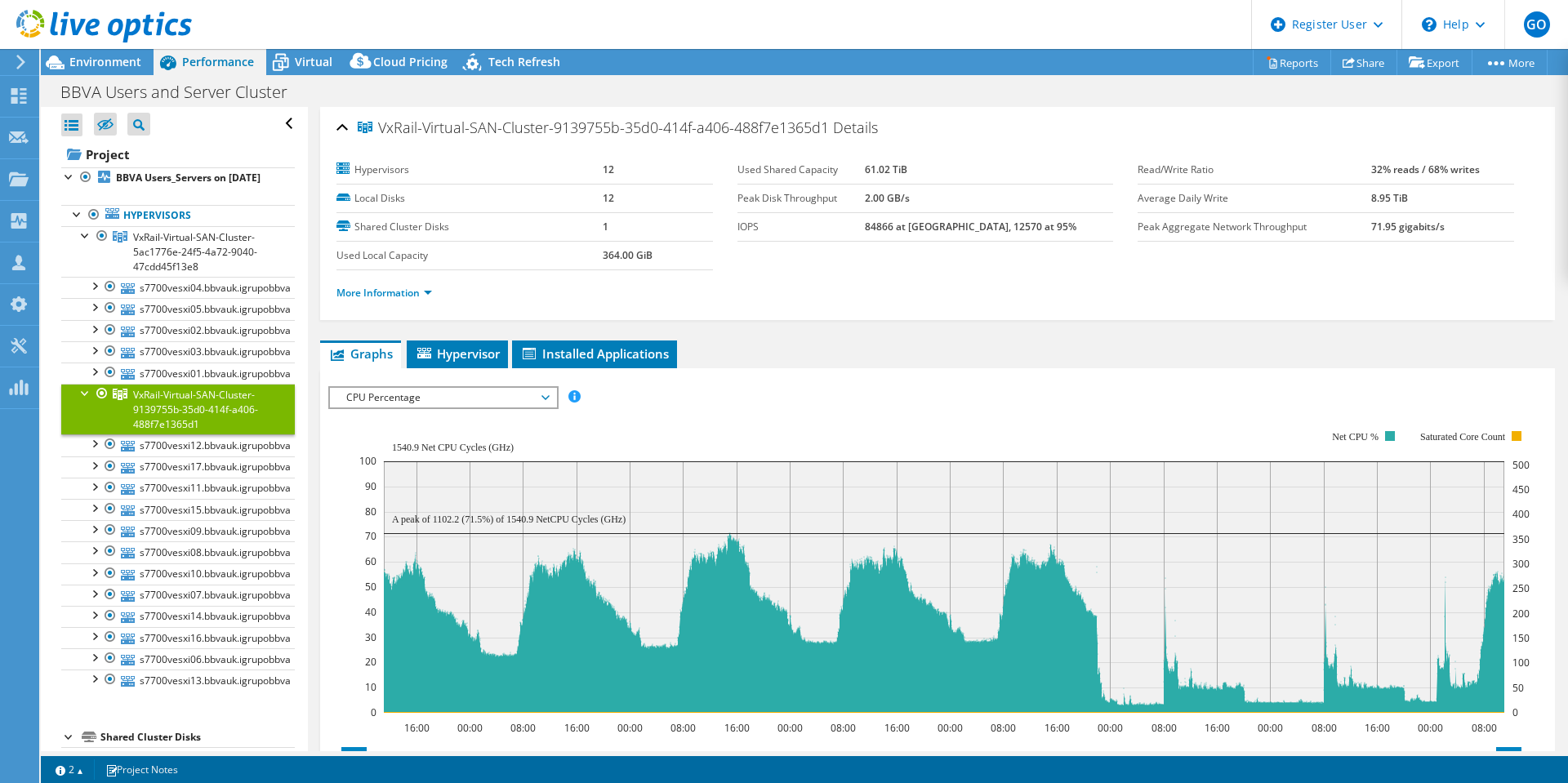
click at [425, 404] on span "CPU Percentage" at bounding box center [442, 397] width 209 height 20
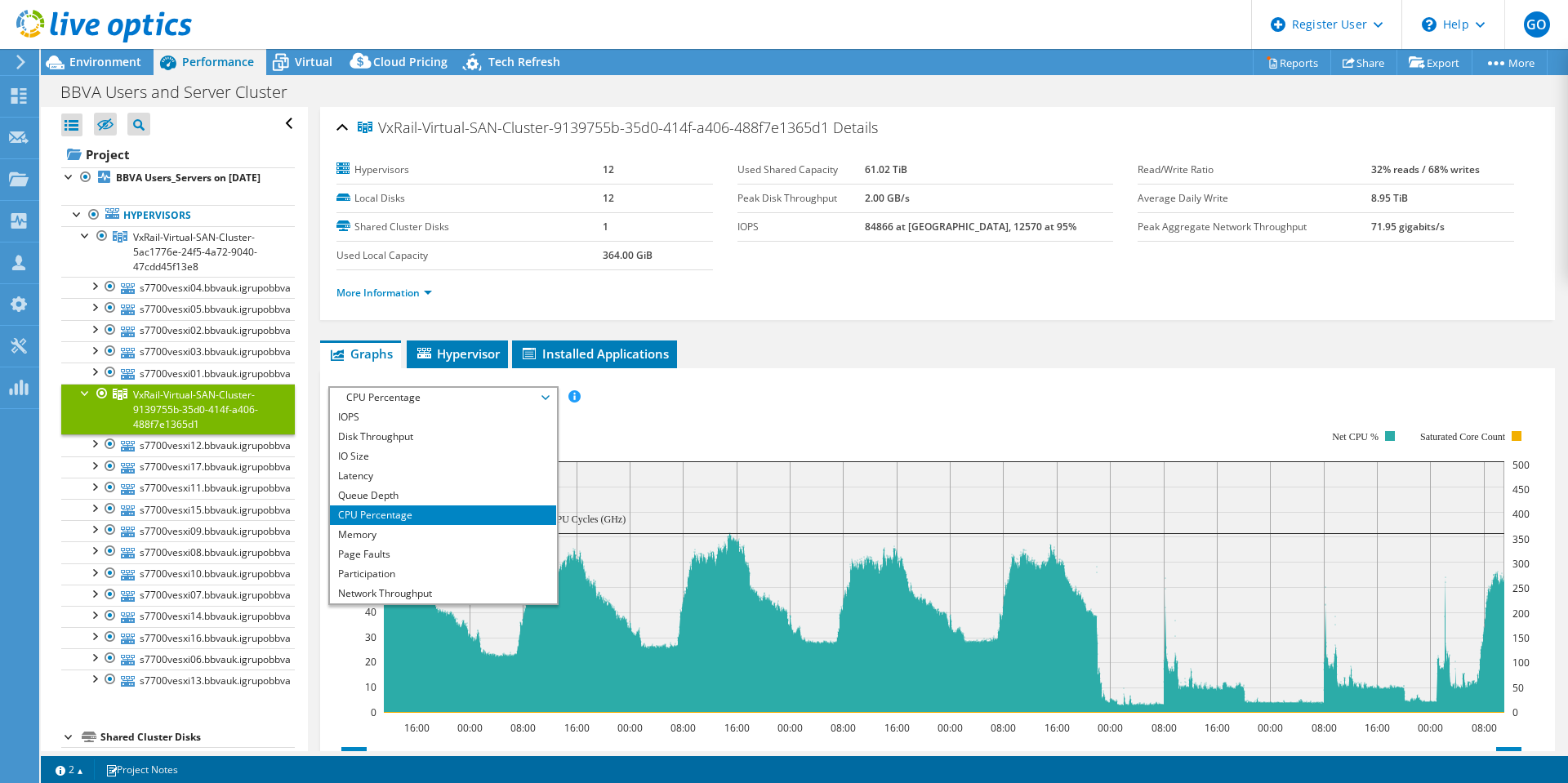
click at [402, 411] on li "IOPS" at bounding box center [442, 417] width 226 height 20
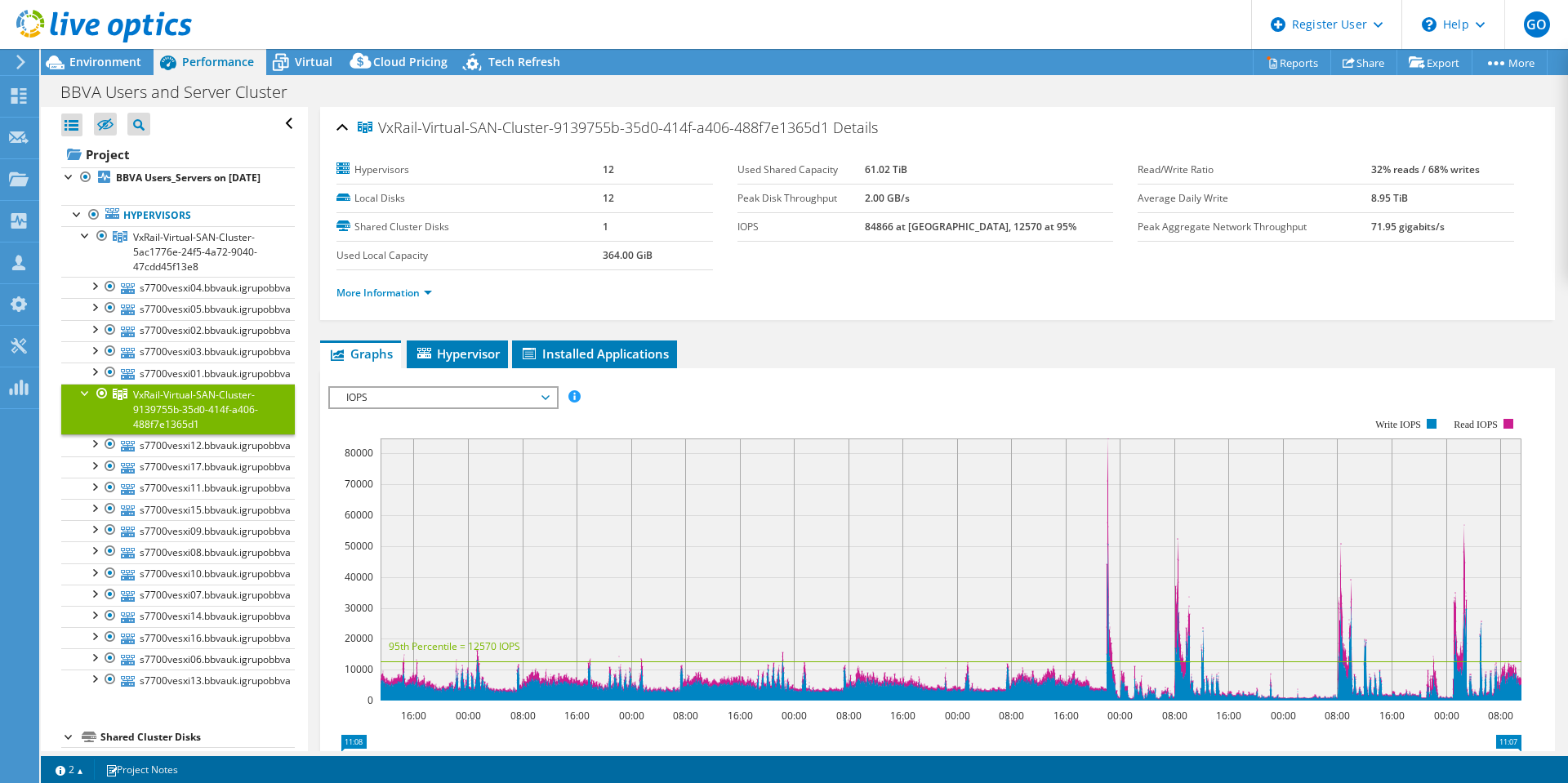
click at [1069, 377] on div "IOPS Disk Throughput IO Size Latency Queue Depth CPU Percentage Memory Page Fau…" at bounding box center [936, 656] width 1218 height 575
